Goal: Task Accomplishment & Management: Use online tool/utility

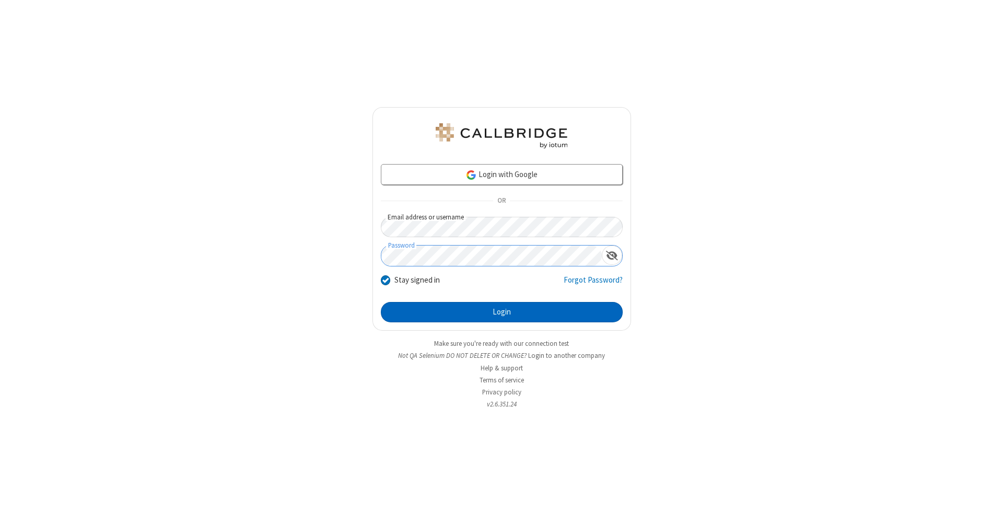
click at [501, 312] on button "Login" at bounding box center [502, 312] width 242 height 21
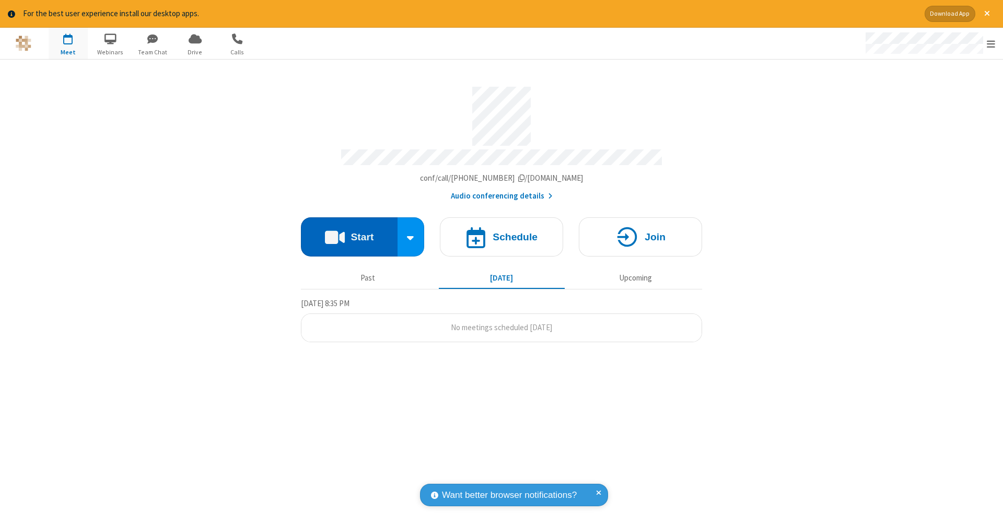
click at [349, 231] on button "Start" at bounding box center [349, 236] width 97 height 39
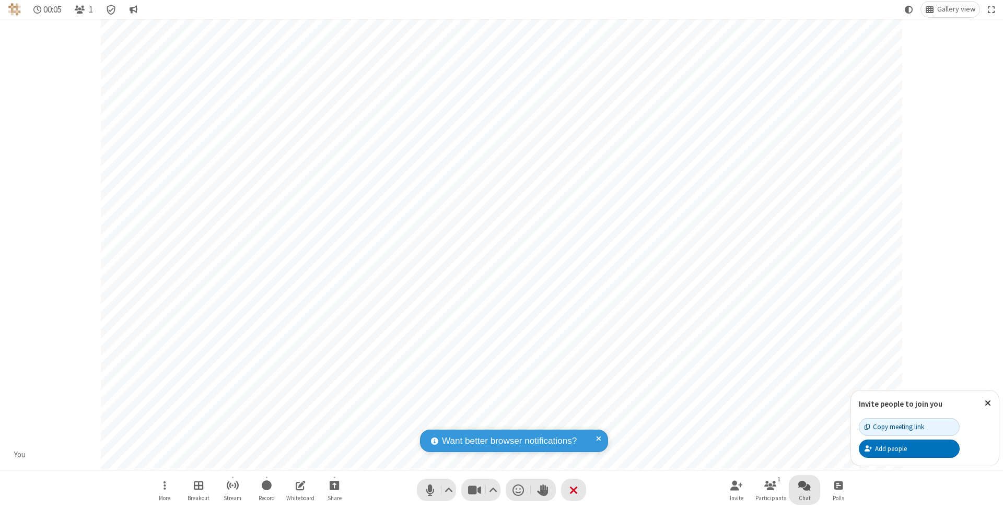
click at [804, 485] on span "Open chat" at bounding box center [804, 485] width 13 height 13
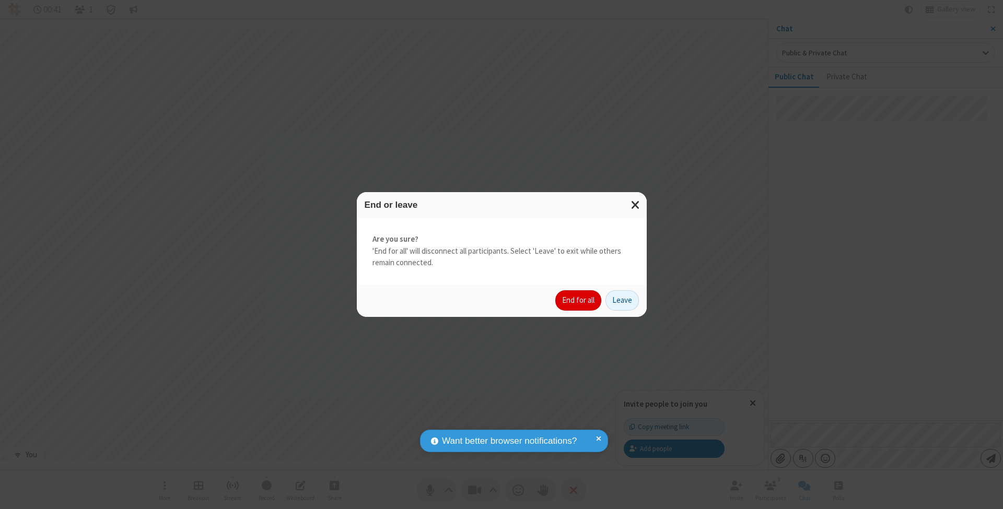
click at [579, 300] on button "End for all" at bounding box center [578, 300] width 46 height 21
